Goal: Information Seeking & Learning: Learn about a topic

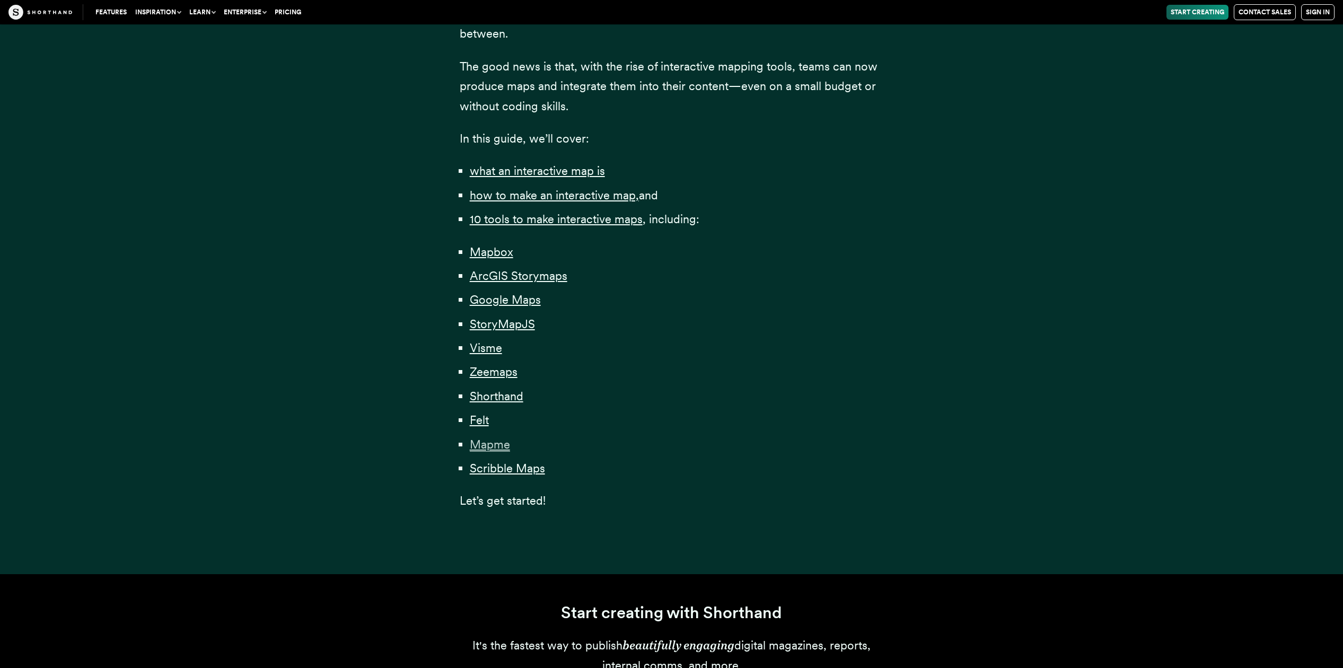
click at [487, 438] on span "Mapme" at bounding box center [490, 444] width 40 height 14
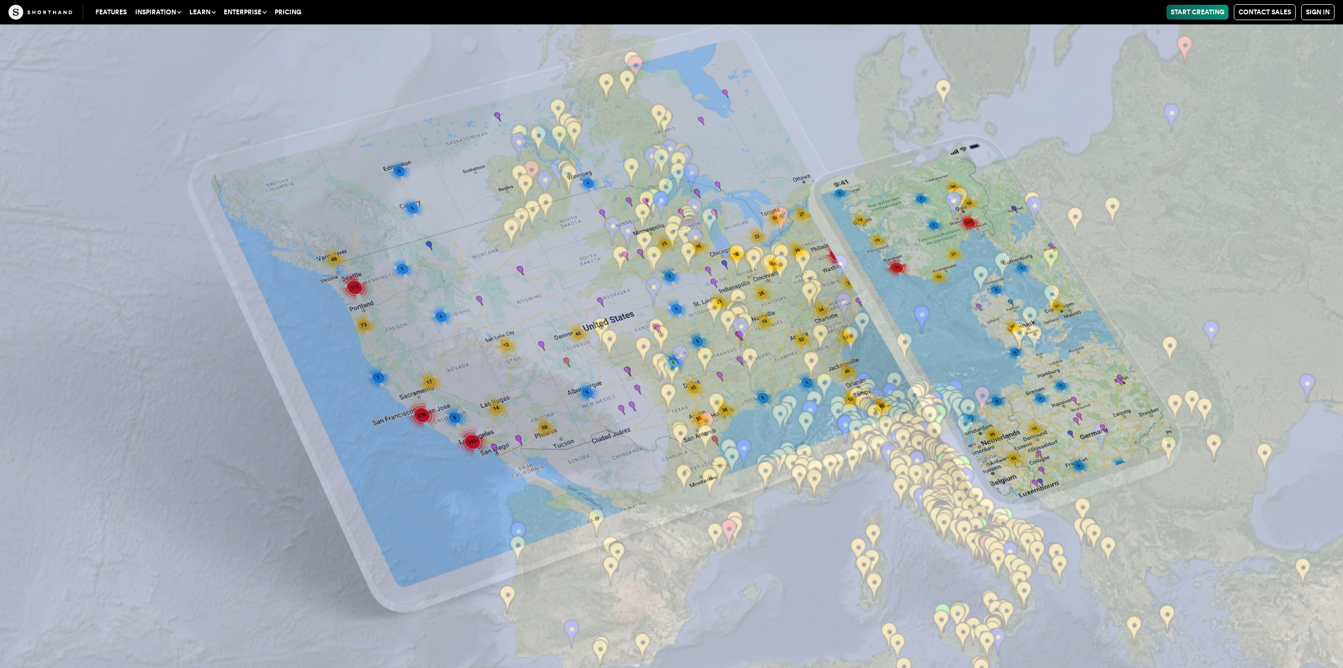
scroll to position [20875, 0]
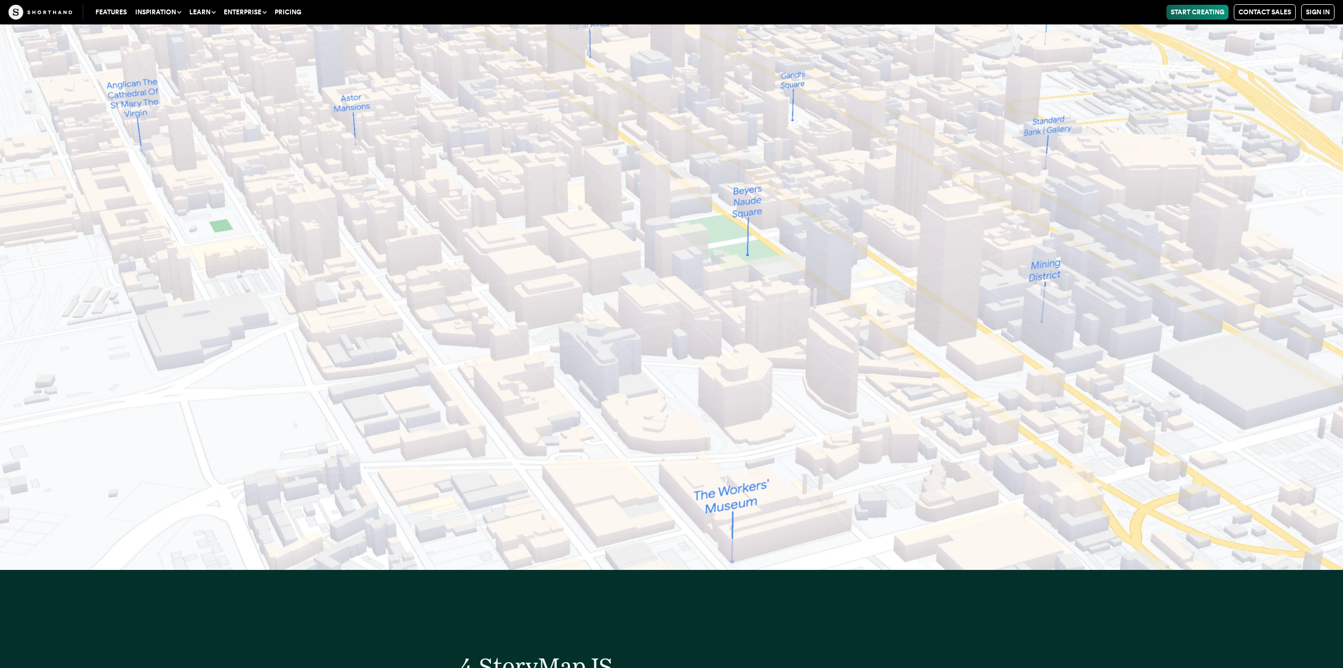
scroll to position [652, 0]
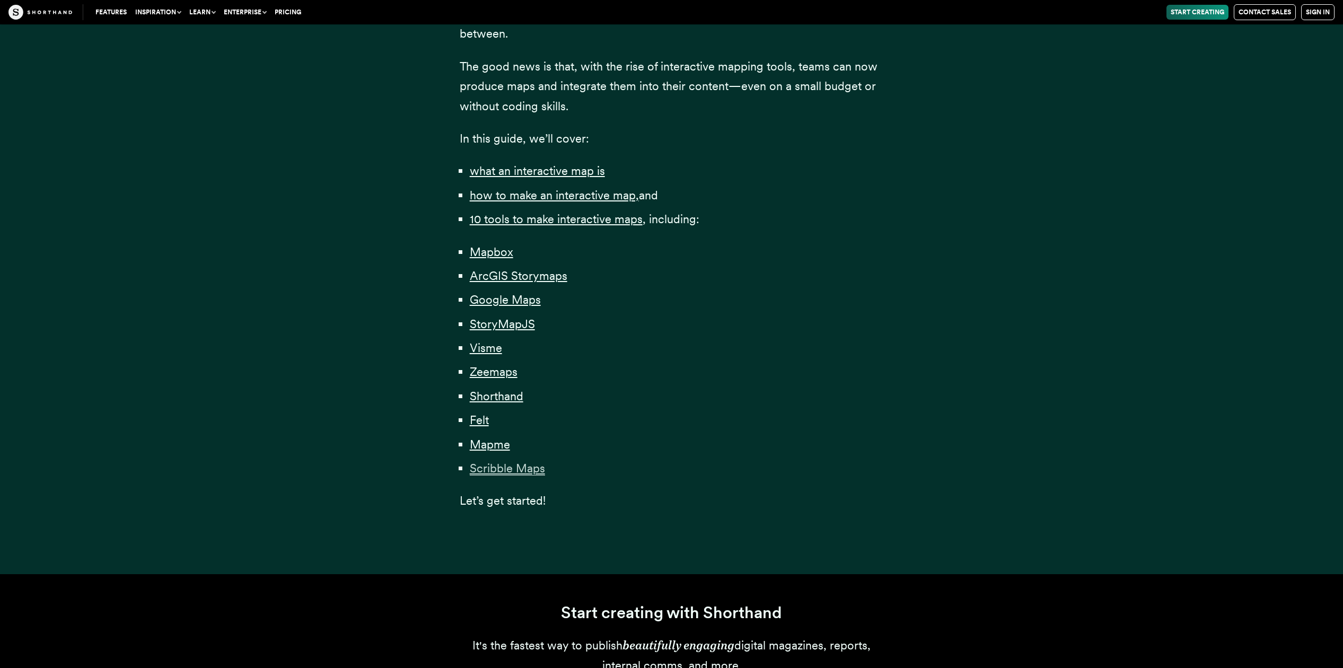
click at [510, 466] on span "Scribble Maps" at bounding box center [507, 468] width 75 height 14
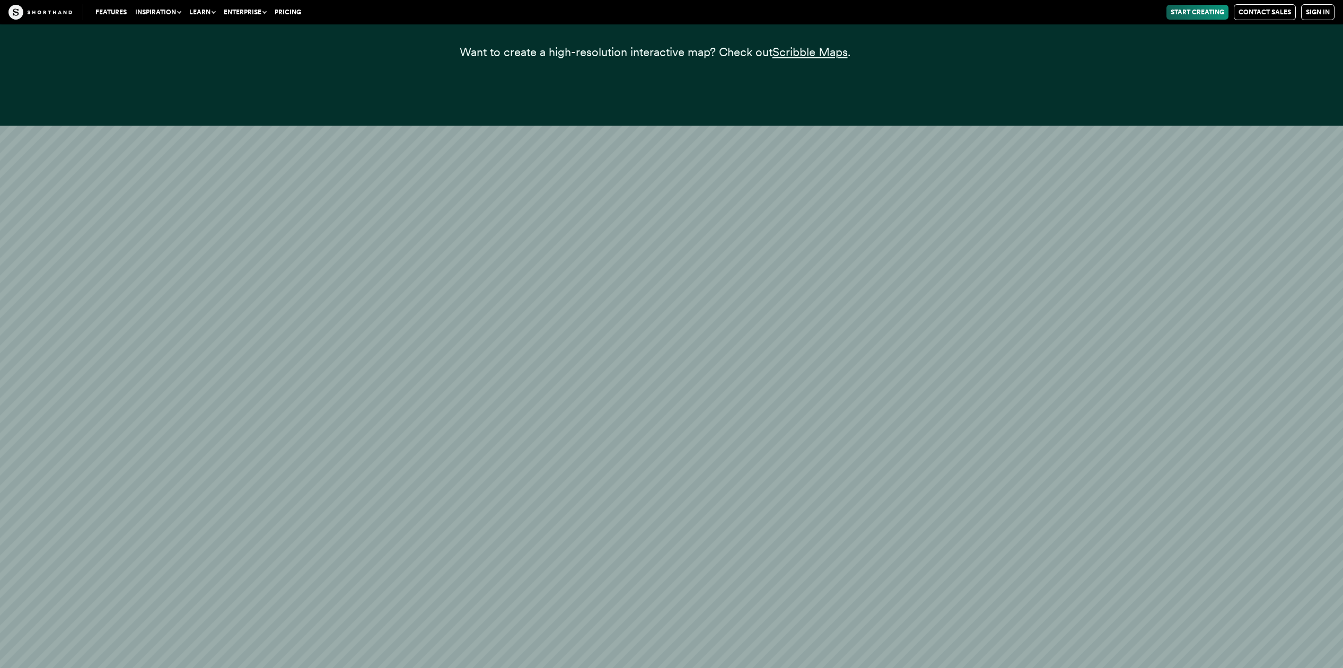
scroll to position [30991, 0]
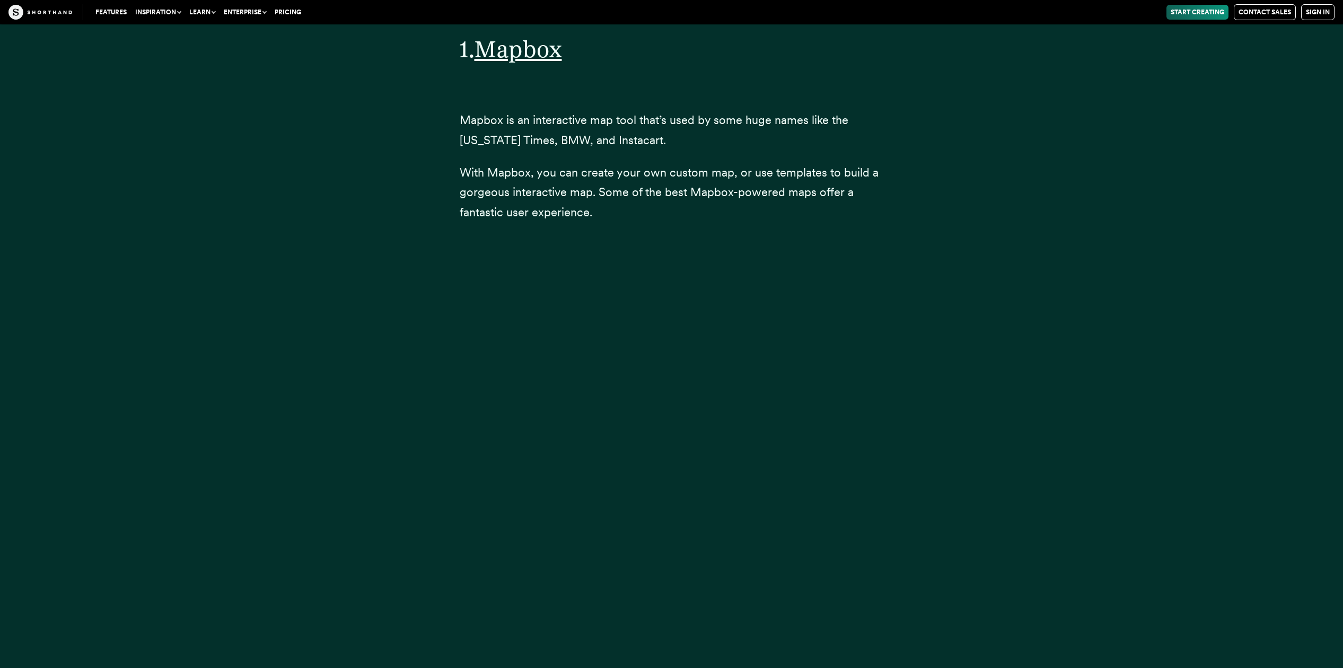
scroll to position [652, 0]
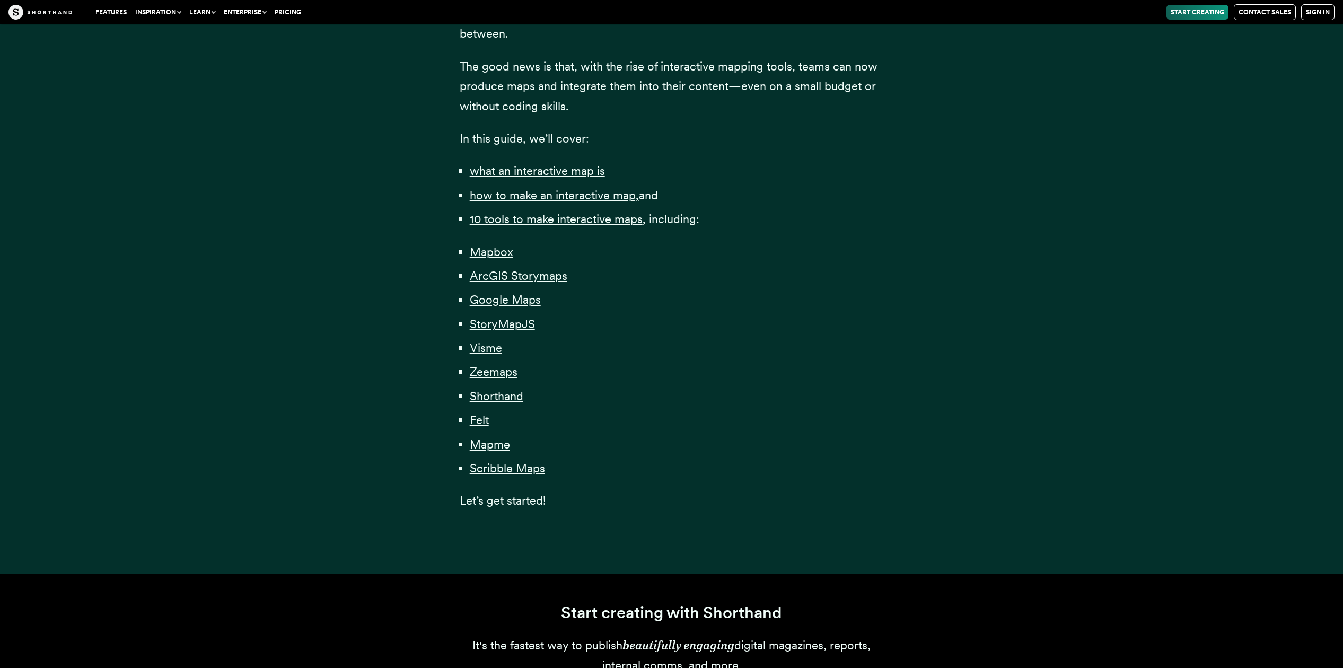
click at [339, 196] on div "Content professionals — from journalists to marketers — have long understood th…" at bounding box center [671, 141] width 933 height 868
click at [486, 351] on span "Visme" at bounding box center [486, 348] width 32 height 14
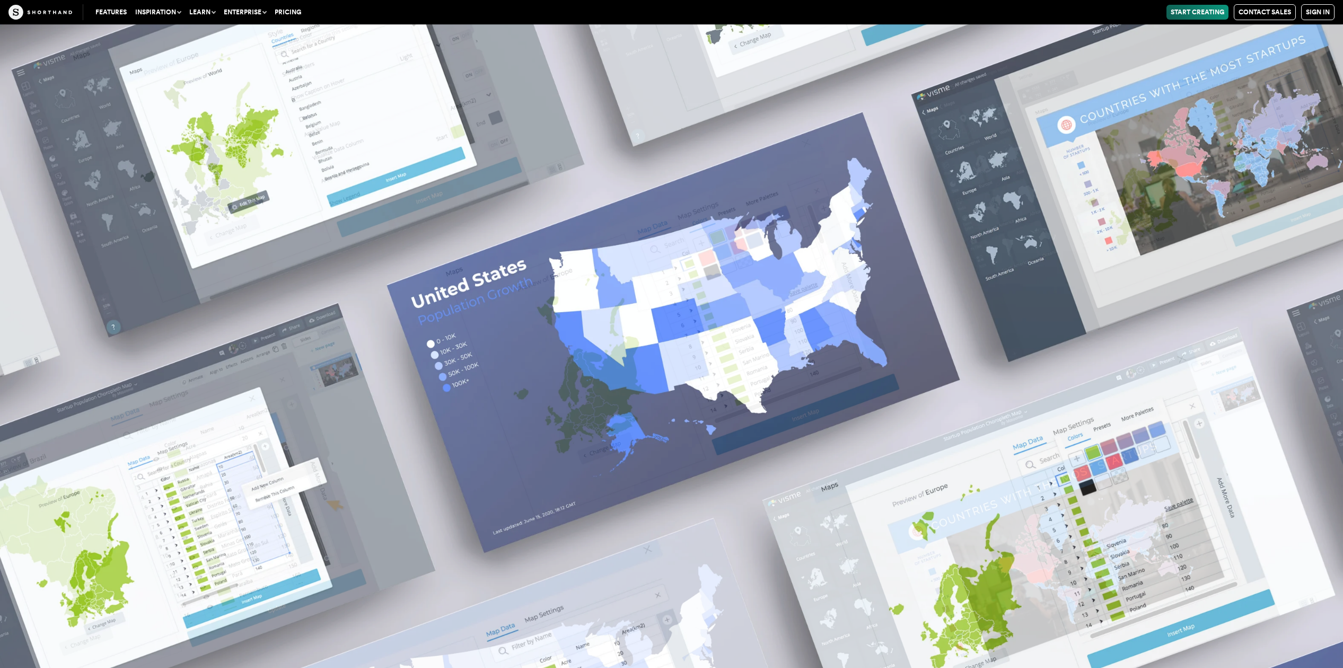
scroll to position [19140, 0]
